Goal: Task Accomplishment & Management: Understand process/instructions

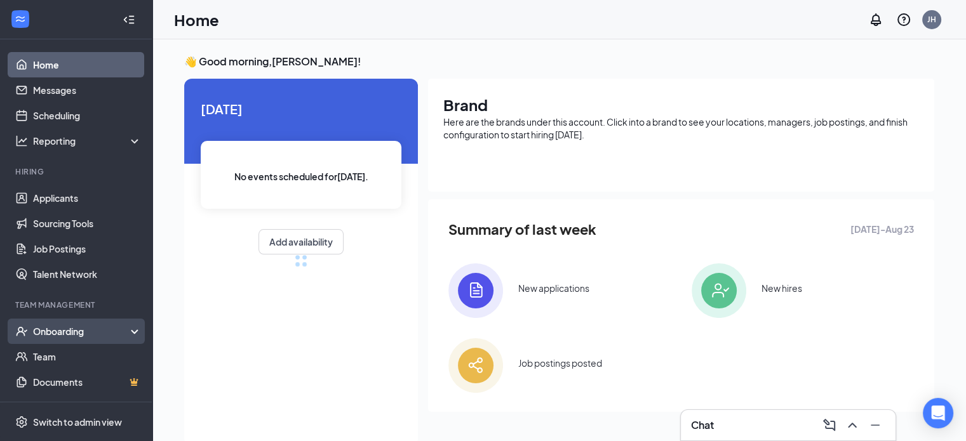
click at [86, 338] on div "Onboarding" at bounding box center [76, 331] width 152 height 25
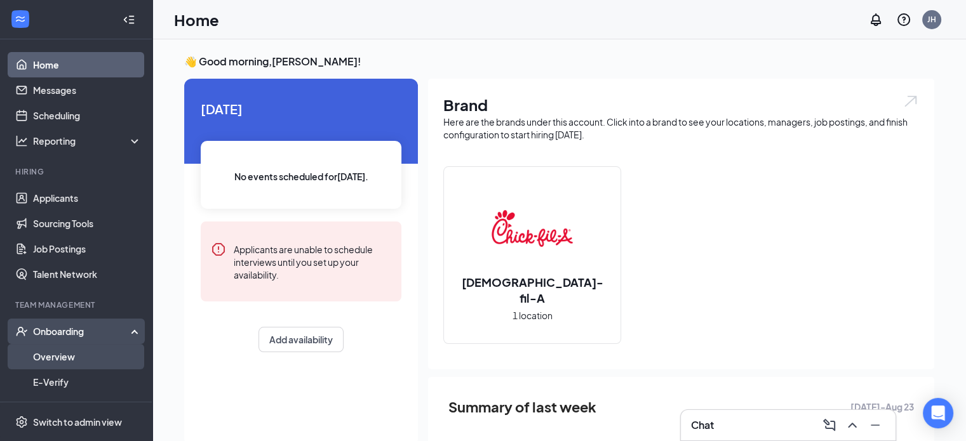
click at [84, 353] on link "Overview" at bounding box center [87, 356] width 109 height 25
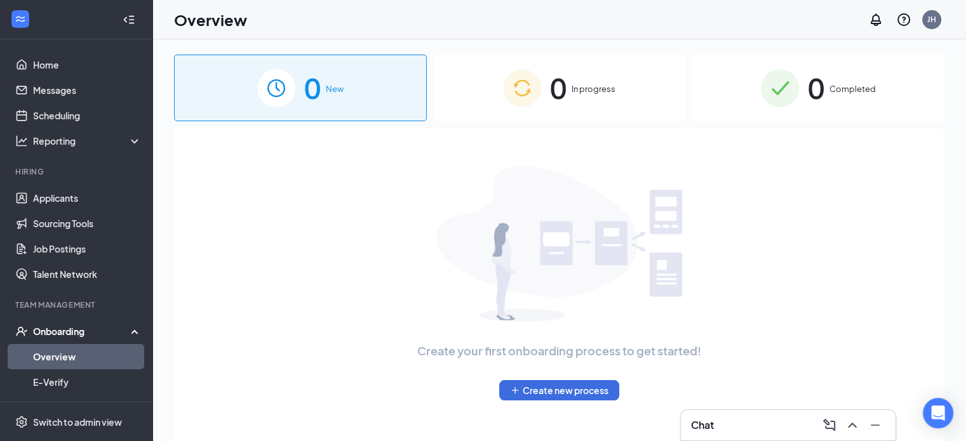
click at [606, 109] on div "0 In progress" at bounding box center [559, 88] width 253 height 67
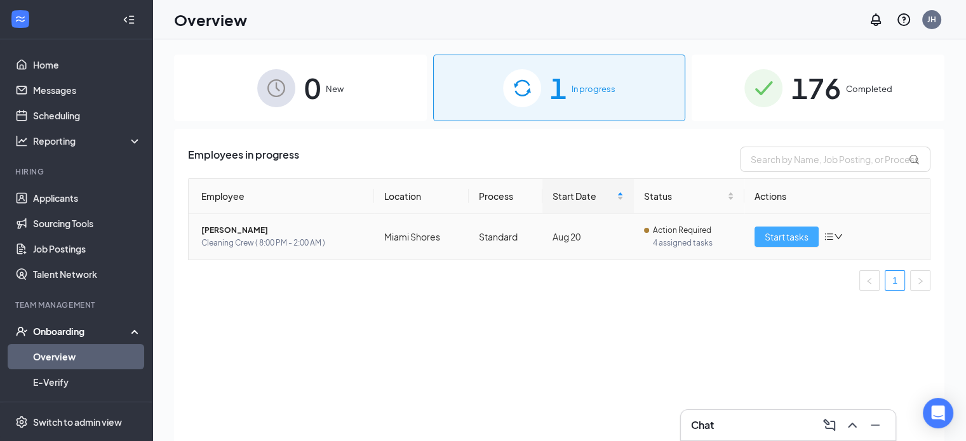
click at [777, 236] on span "Start tasks" at bounding box center [786, 237] width 44 height 14
